Goal: Transaction & Acquisition: Purchase product/service

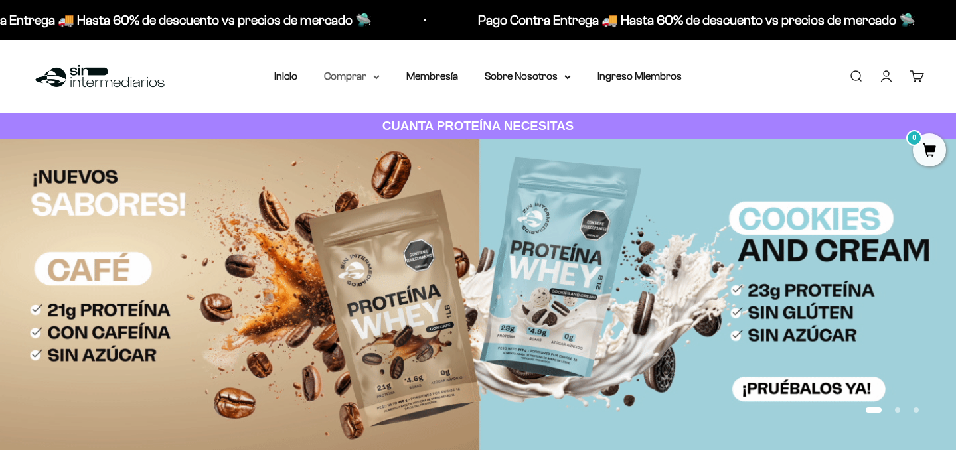
click at [353, 79] on summary "Comprar" at bounding box center [352, 76] width 56 height 17
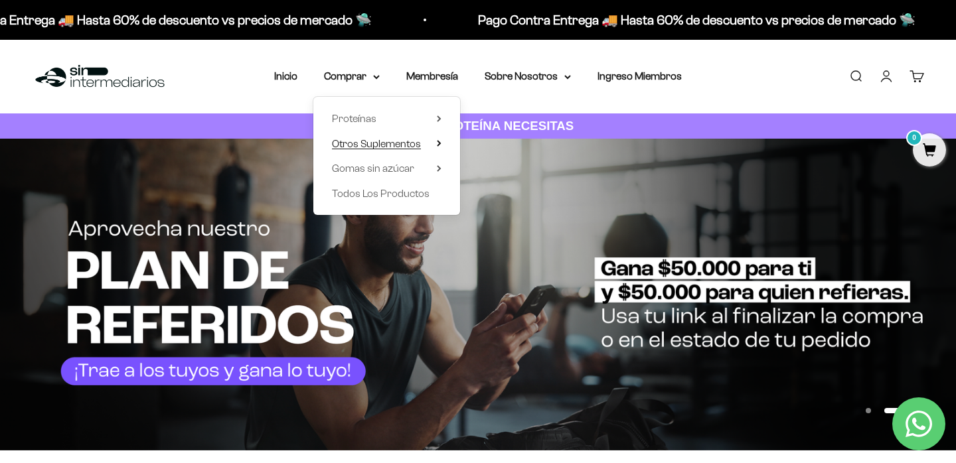
click at [414, 139] on span "Otros Suplementos" at bounding box center [376, 143] width 89 height 11
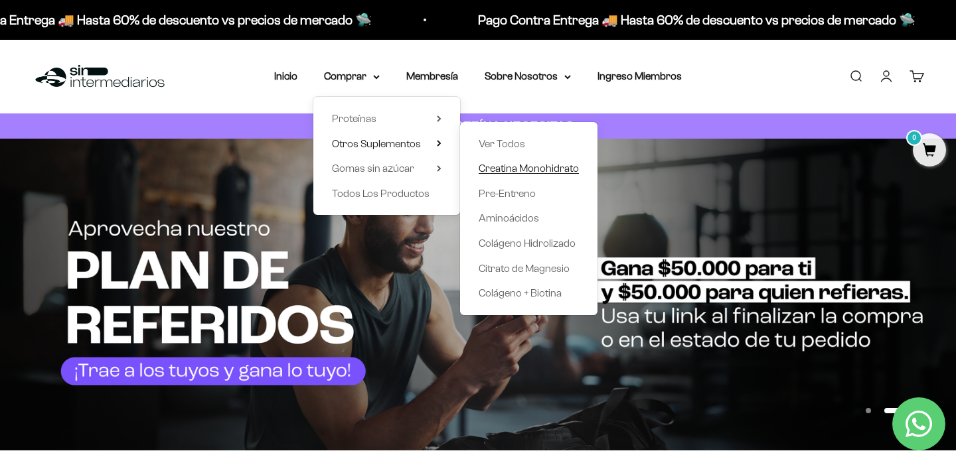
click at [540, 169] on span "Creatina Monohidrato" at bounding box center [529, 168] width 100 height 11
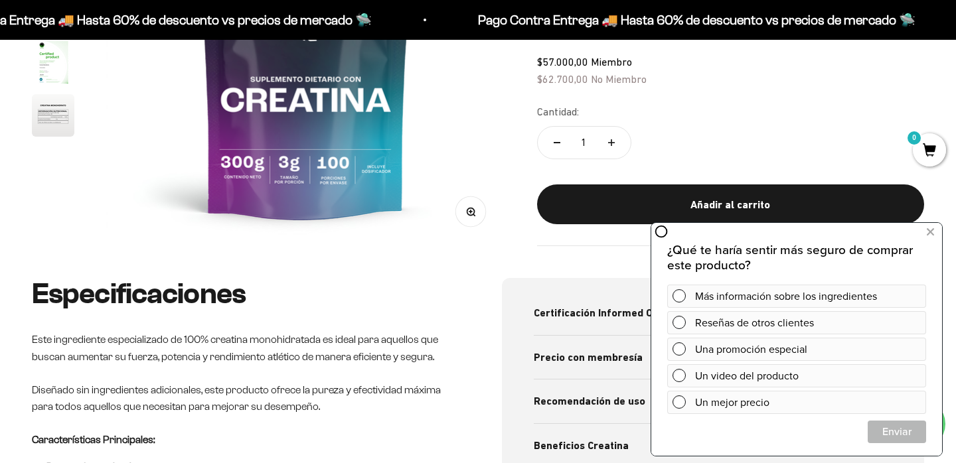
scroll to position [304, 0]
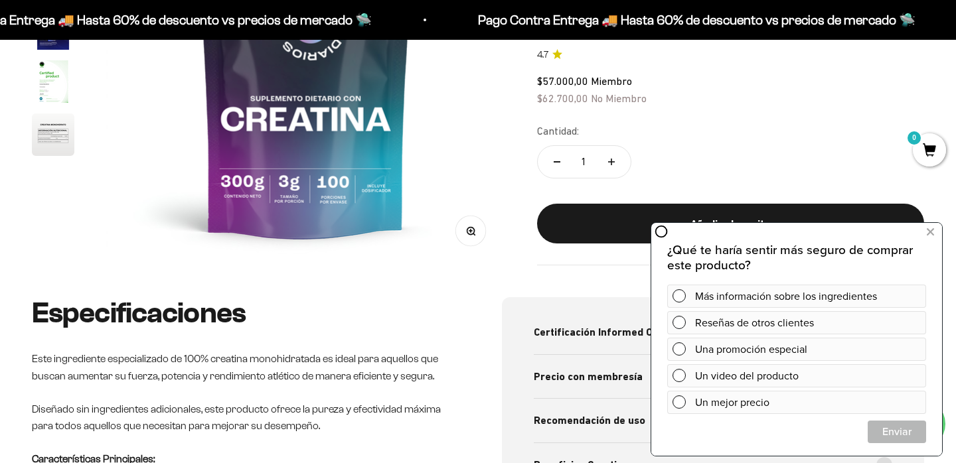
click at [364, 167] on img at bounding box center [305, 66] width 399 height 399
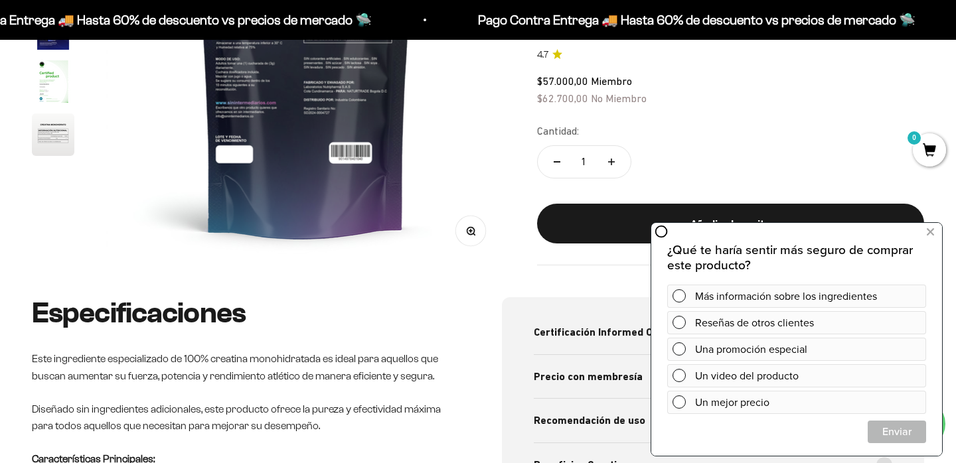
click at [364, 167] on img at bounding box center [305, 66] width 399 height 399
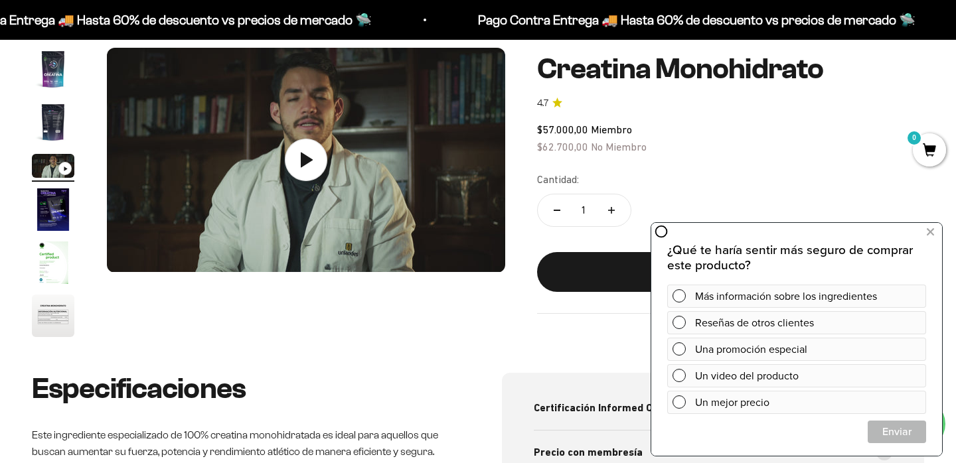
scroll to position [91, 0]
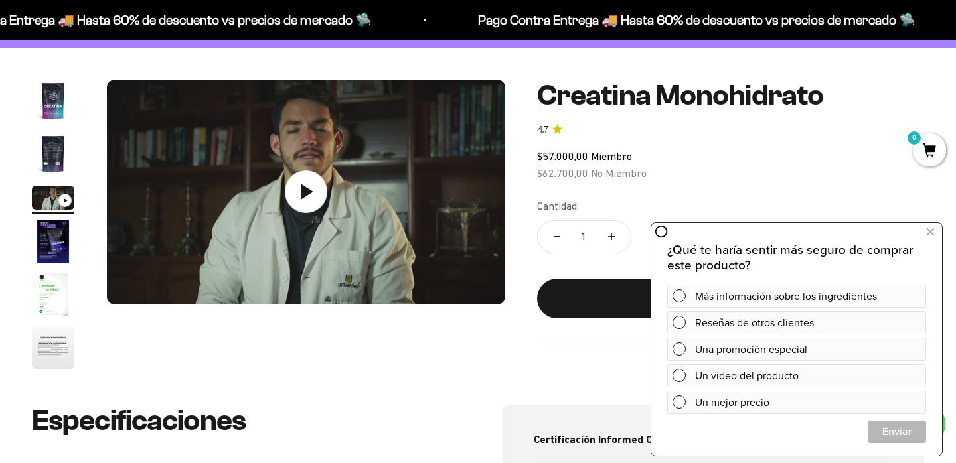
click at [70, 235] on img "Ir al artículo 4" at bounding box center [53, 241] width 42 height 42
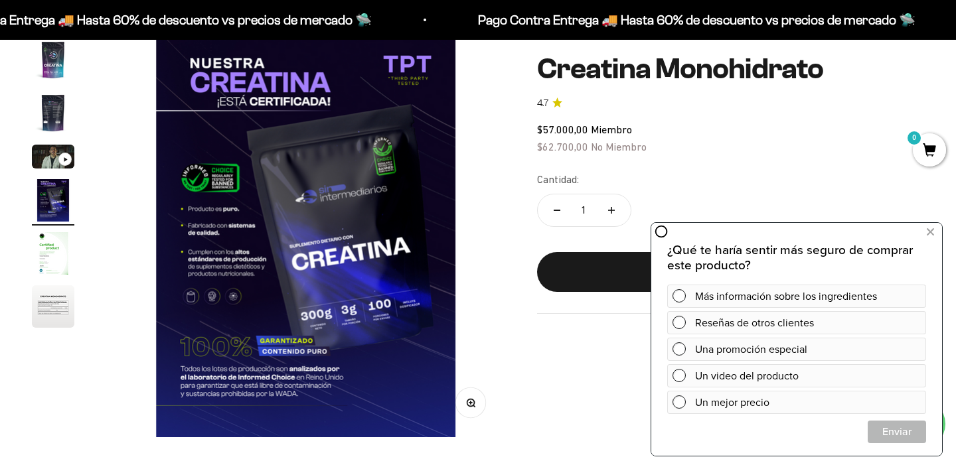
scroll to position [133, 0]
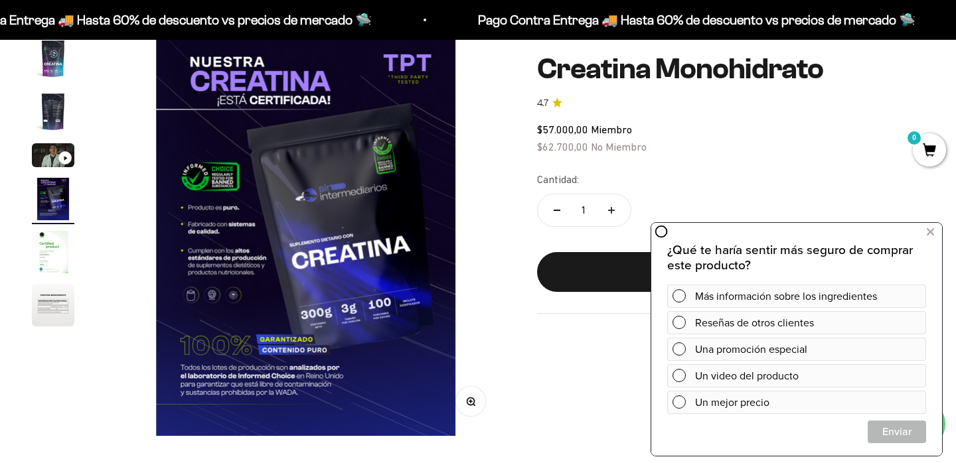
click at [69, 254] on img "Ir al artículo 5" at bounding box center [53, 252] width 42 height 42
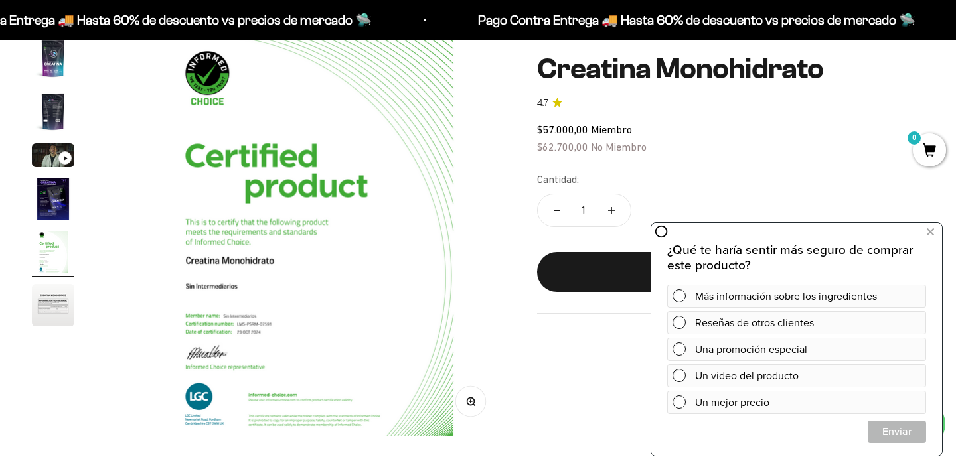
scroll to position [0, 1659]
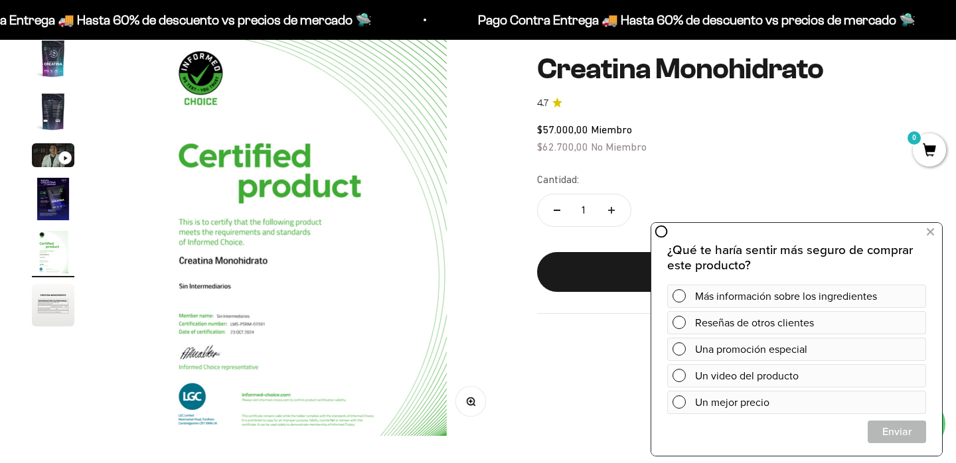
click at [53, 303] on img "Ir al artículo 6" at bounding box center [53, 305] width 42 height 42
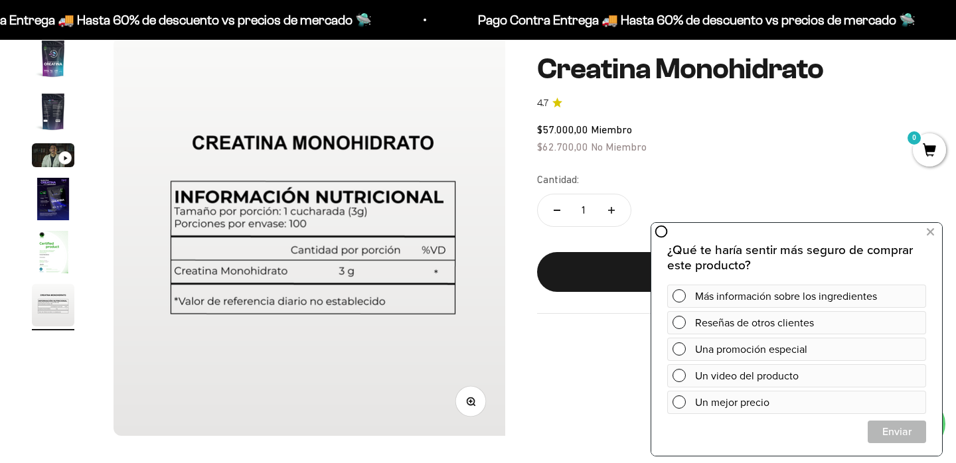
scroll to position [0, 2074]
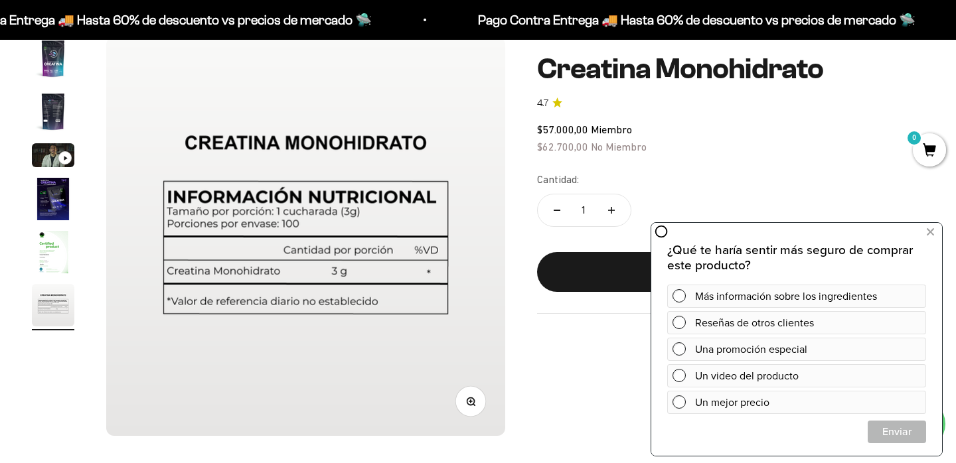
click at [67, 45] on img "Ir al artículo 1" at bounding box center [53, 58] width 42 height 42
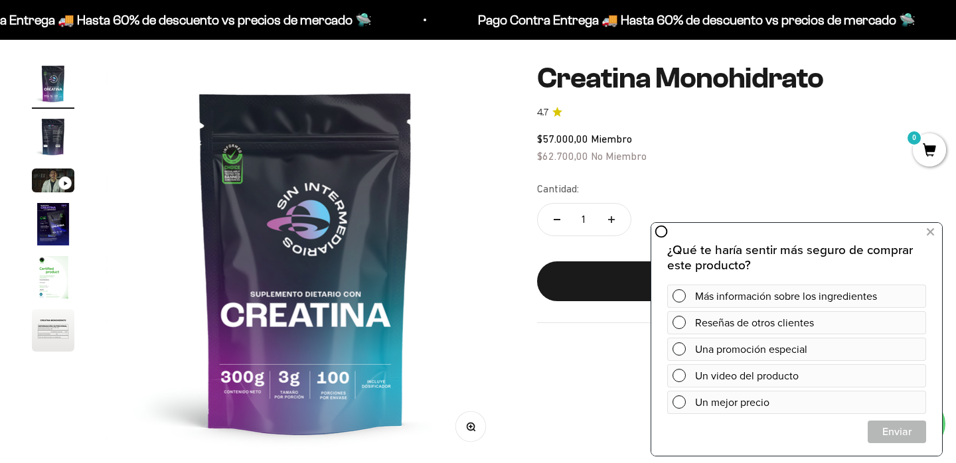
scroll to position [100, 0]
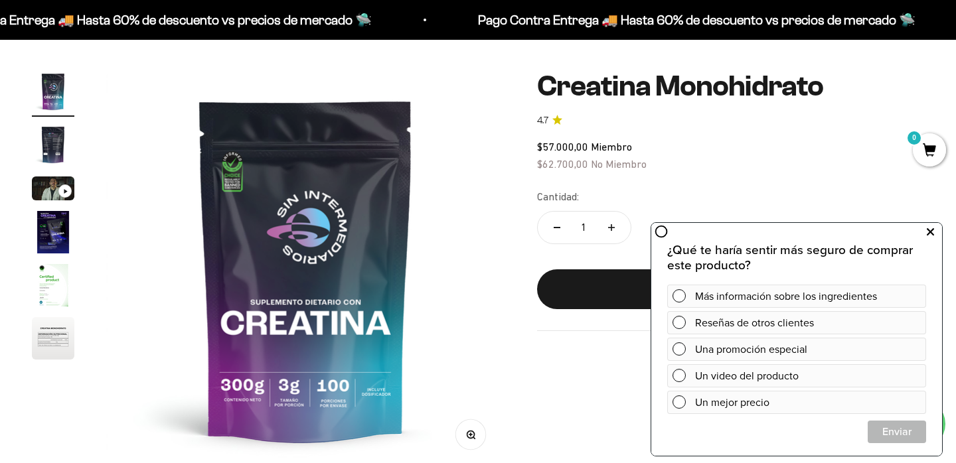
click at [931, 228] on icon at bounding box center [930, 232] width 7 height 17
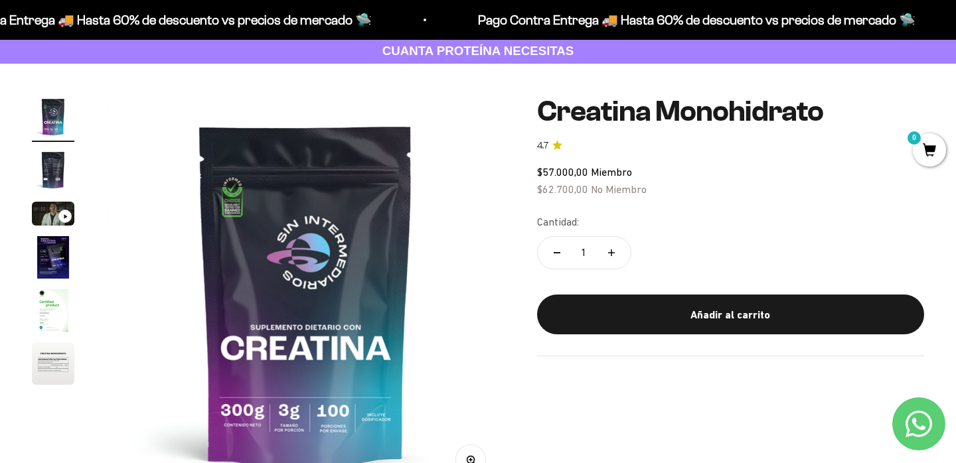
scroll to position [0, 0]
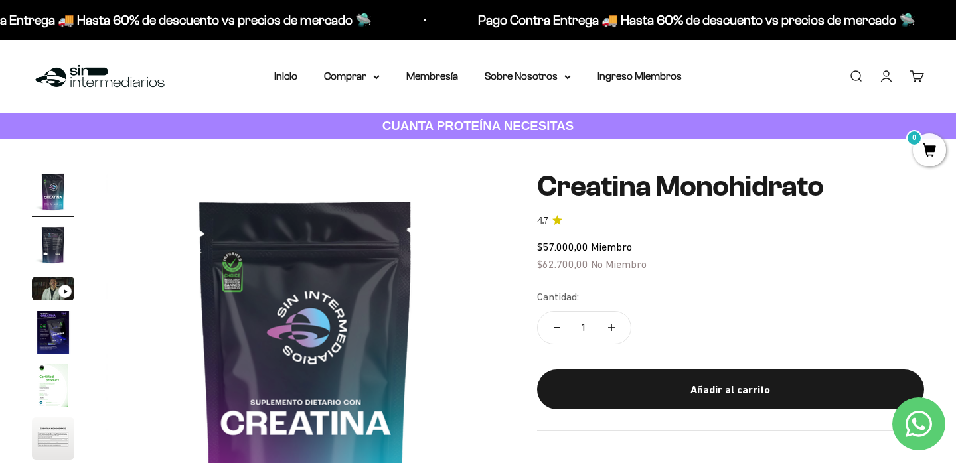
click at [515, 121] on strong "CUANTA PROTEÍNA NECESITAS" at bounding box center [478, 126] width 192 height 14
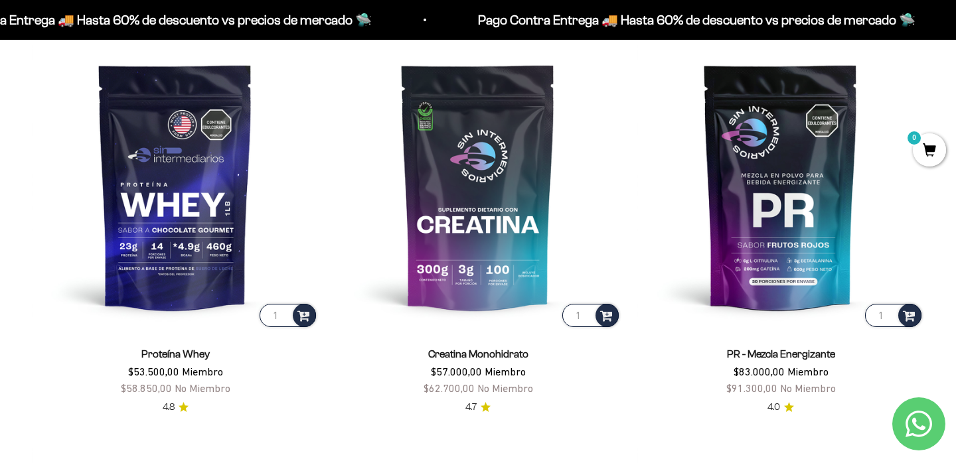
scroll to position [578, 0]
